Goal: Navigation & Orientation: Find specific page/section

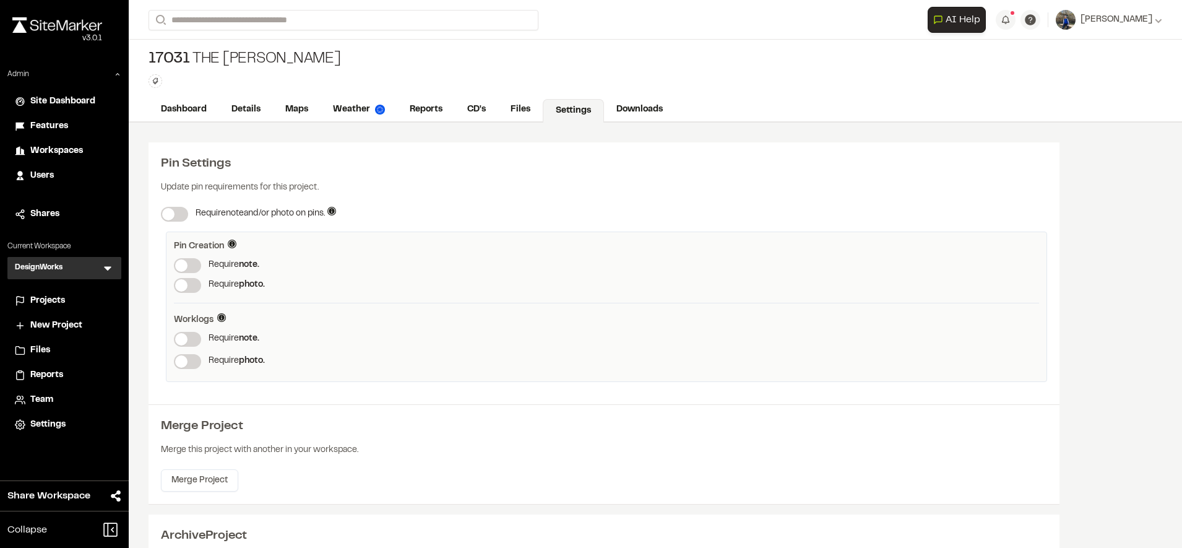
click at [295, 110] on link "Maps" at bounding box center [297, 110] width 48 height 24
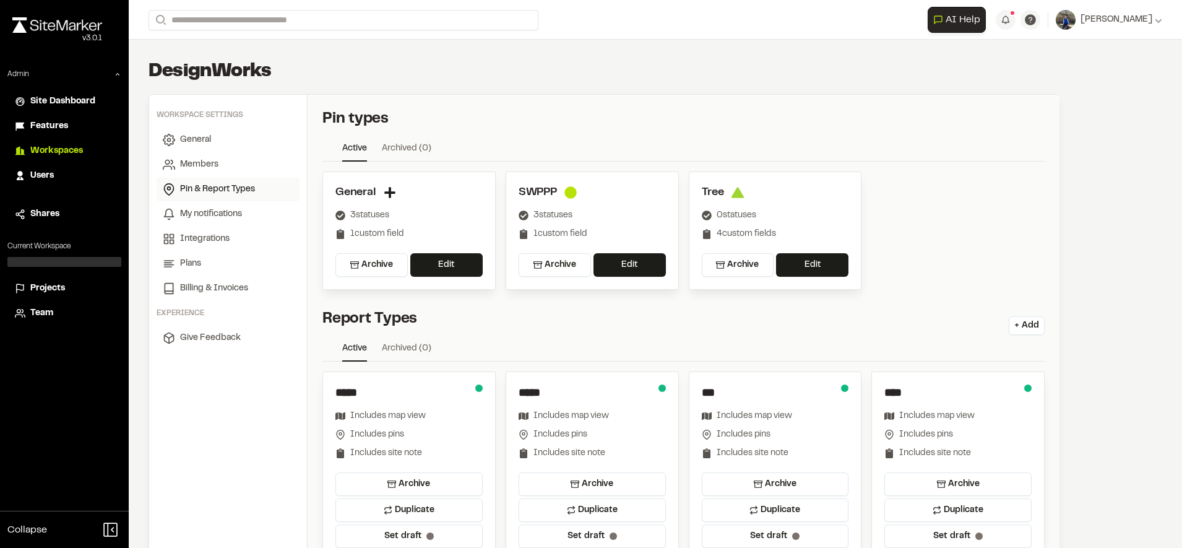
click at [59, 291] on span "Projects" at bounding box center [47, 289] width 35 height 14
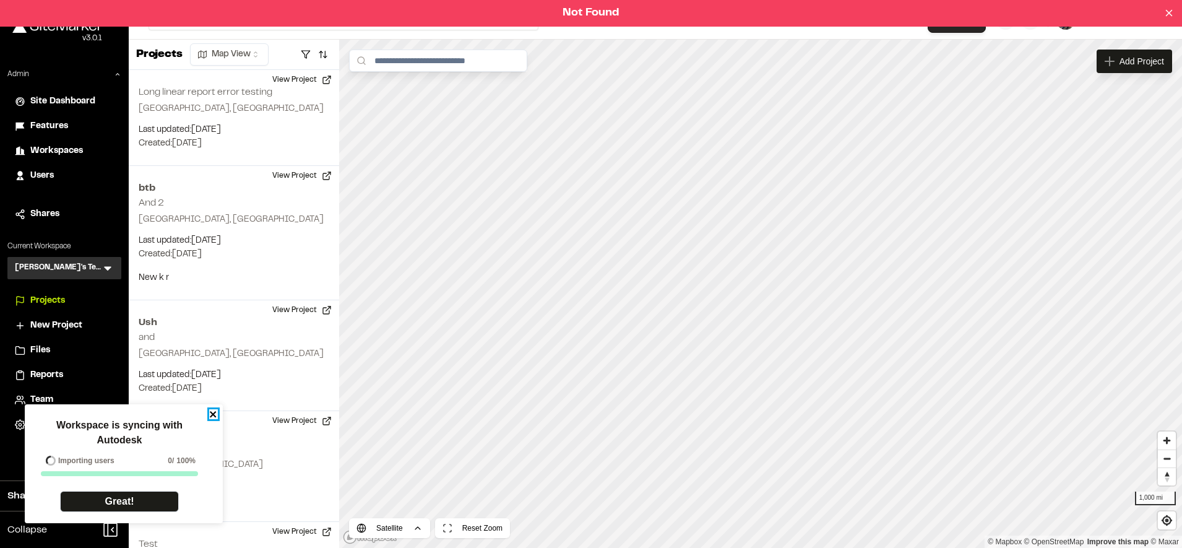
click at [210, 417] on icon "close" at bounding box center [213, 414] width 6 height 6
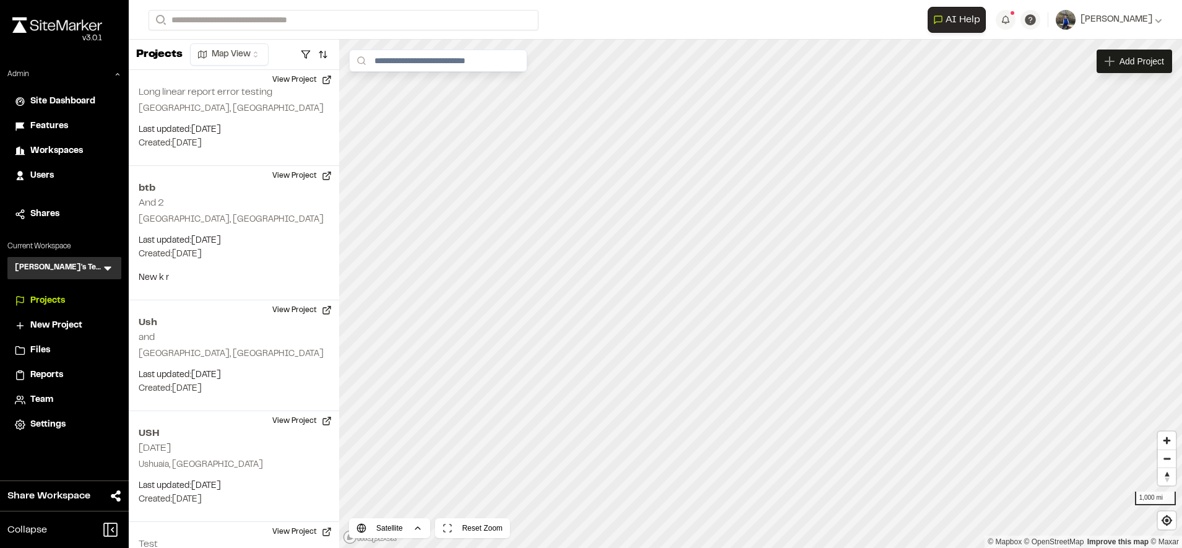
click at [104, 273] on icon at bounding box center [108, 268] width 12 height 12
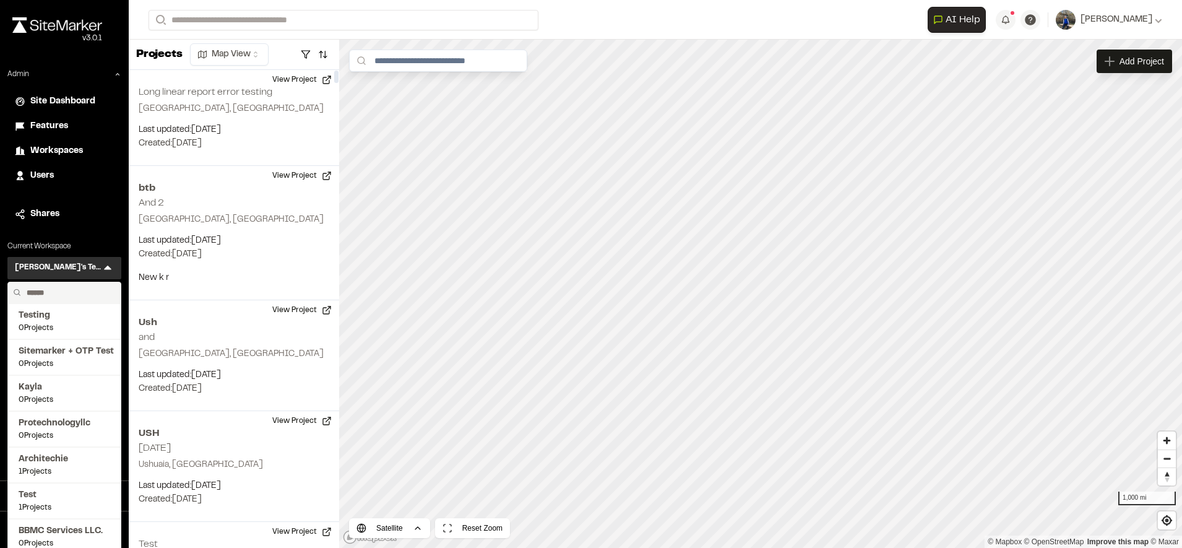
click at [119, 236] on div "Admin Site Dashboard Features Workspaces Users Shares Current Workspace [PERSON…" at bounding box center [64, 253] width 129 height 368
